Goal: Find specific page/section: Find specific page/section

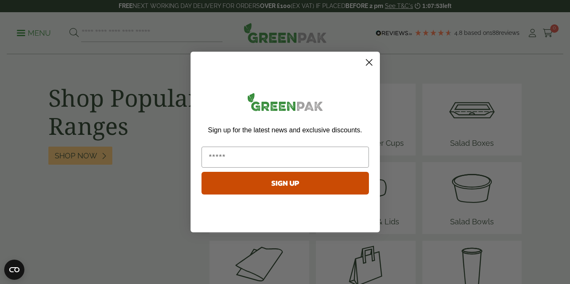
scroll to position [1057, 0]
click at [369, 62] on icon "Close dialog" at bounding box center [369, 63] width 6 height 6
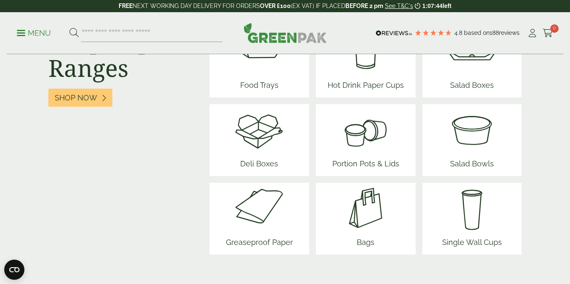
scroll to position [1125, 0]
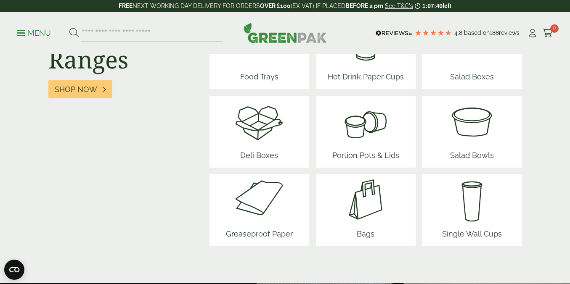
click at [36, 35] on p "Menu" at bounding box center [34, 33] width 34 height 10
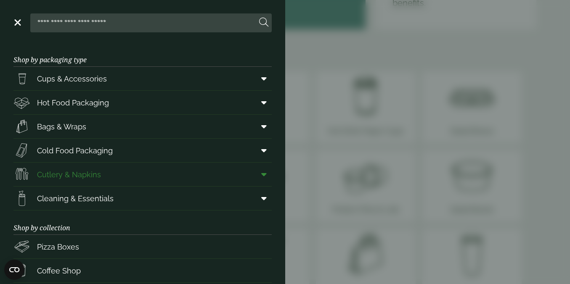
click at [92, 171] on span "Cutlery & Napkins" at bounding box center [69, 174] width 64 height 11
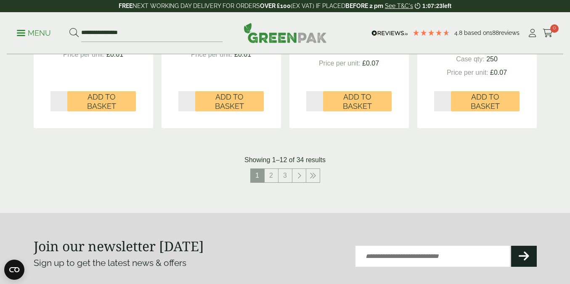
scroll to position [953, 0]
click at [270, 176] on link "2" at bounding box center [270, 175] width 13 height 13
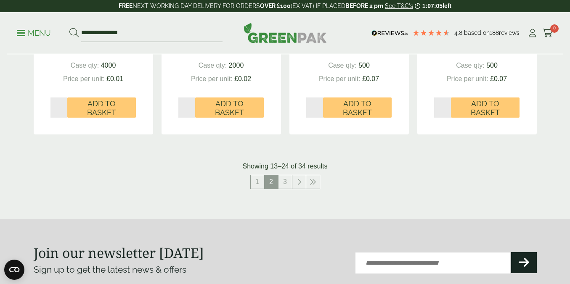
scroll to position [937, 0]
click at [285, 178] on link "3" at bounding box center [284, 181] width 13 height 13
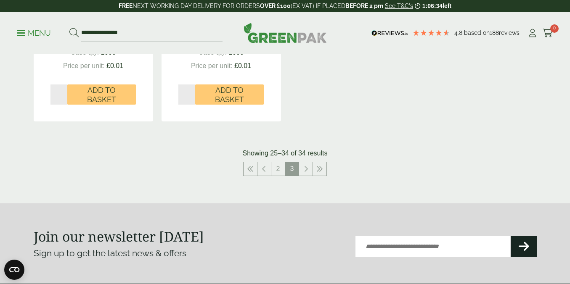
scroll to position [941, 0]
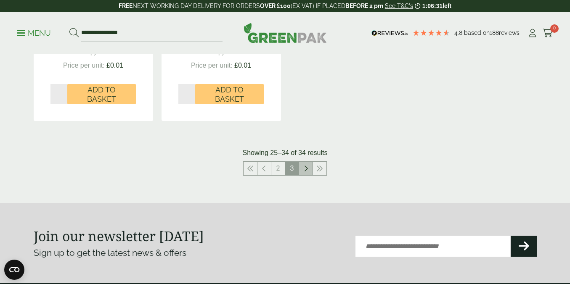
click at [305, 167] on icon at bounding box center [306, 168] width 4 height 7
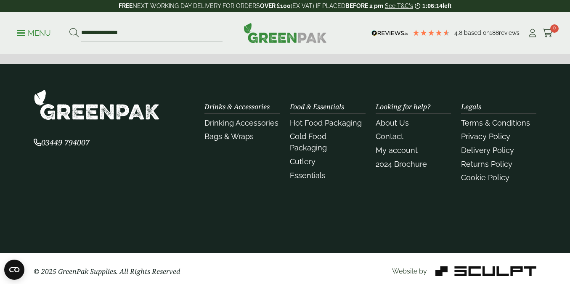
scroll to position [368, 0]
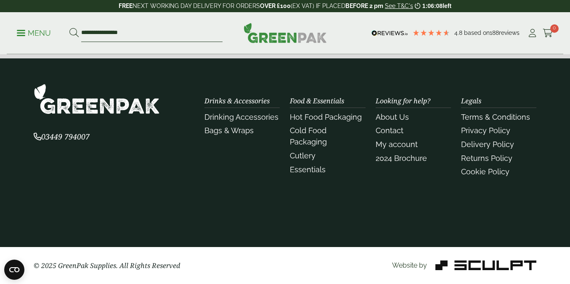
click at [103, 35] on input "**********" at bounding box center [151, 33] width 141 height 18
click at [306, 151] on link "Cutlery" at bounding box center [303, 155] width 26 height 9
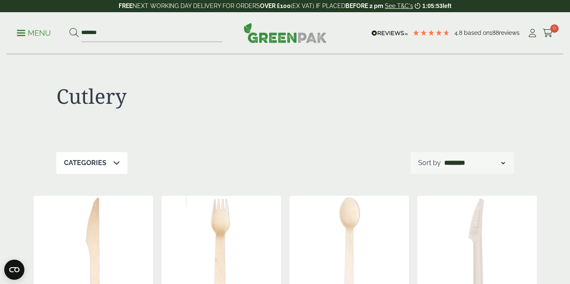
click at [37, 35] on p "Menu" at bounding box center [34, 33] width 34 height 10
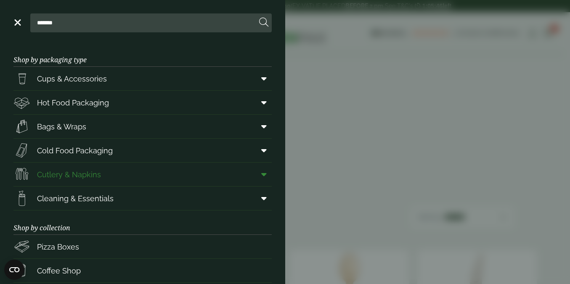
click at [262, 171] on icon at bounding box center [263, 174] width 5 height 8
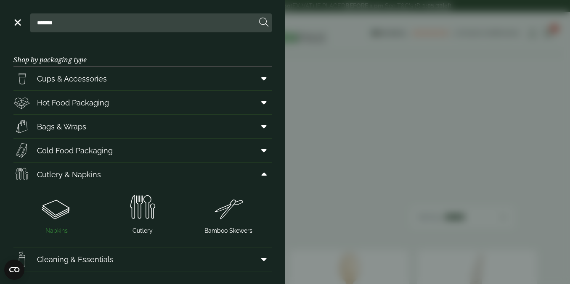
click at [53, 210] on img at bounding box center [56, 208] width 79 height 34
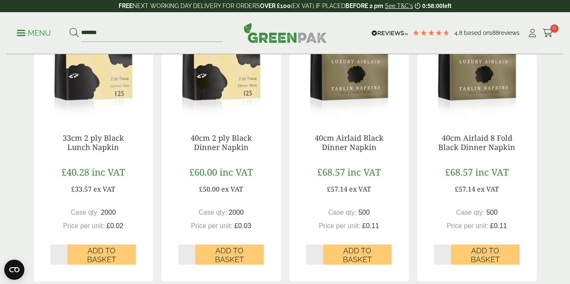
scroll to position [740, 0]
